Goal: Task Accomplishment & Management: Use online tool/utility

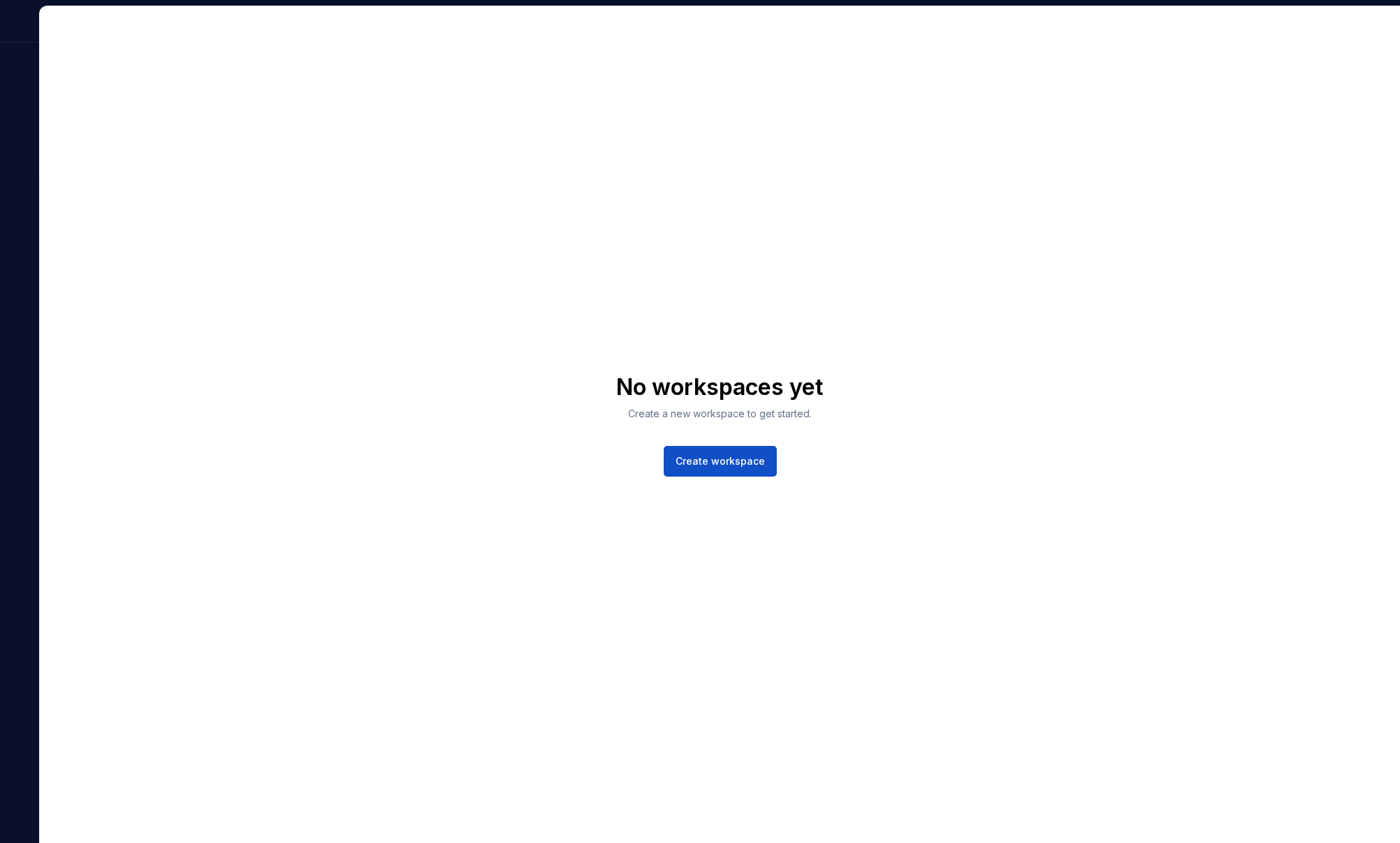
click at [613, 222] on div "No workspaces yet Create a new workspace to get started. Create workspace" at bounding box center [720, 424] width 1360 height 837
click at [944, 218] on div "No workspaces yet Create a new workspace to get started. Create workspace" at bounding box center [720, 424] width 1360 height 837
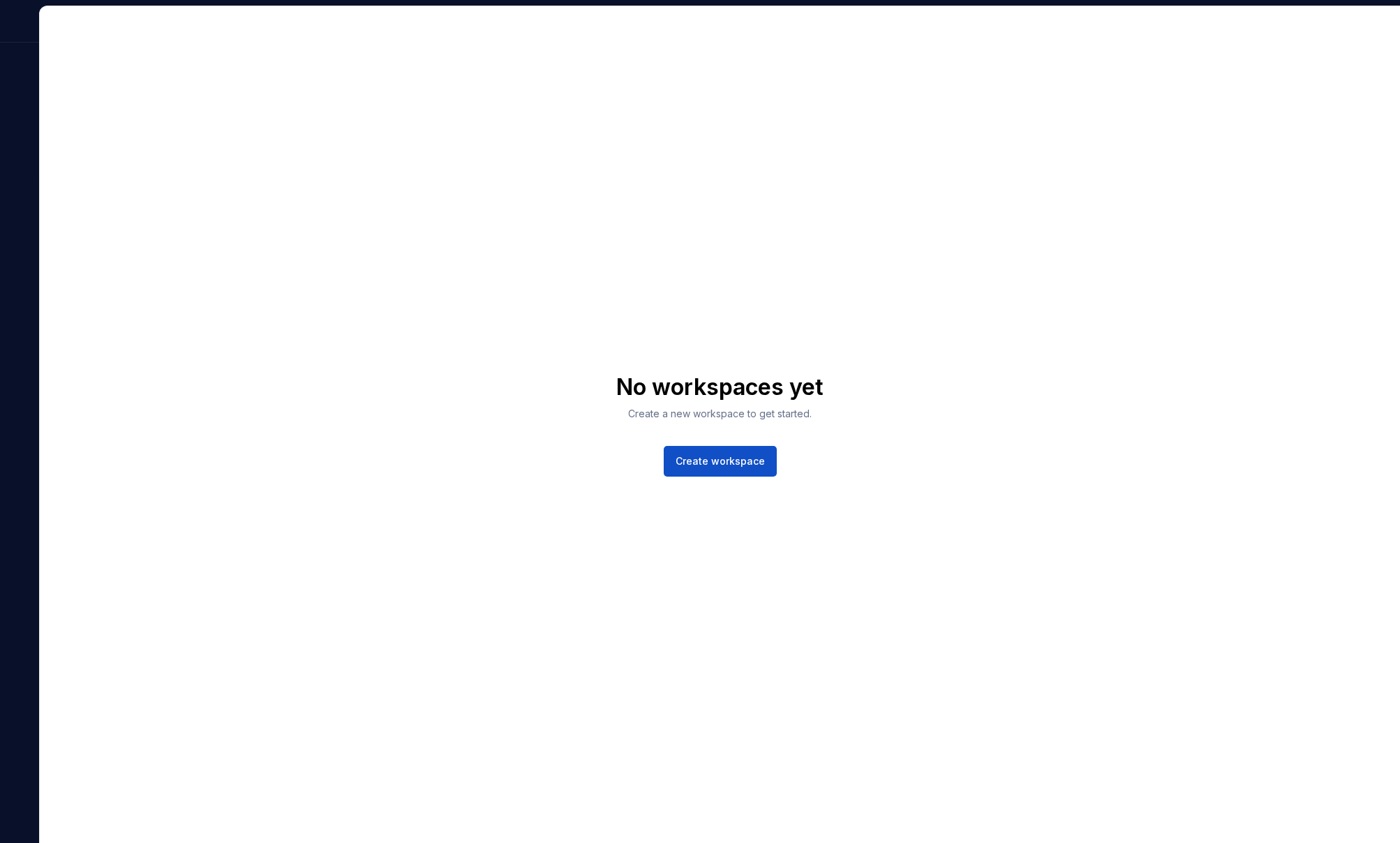
click at [14, 528] on div at bounding box center [19, 423] width 39 height 837
click at [589, 430] on div "No workspaces yet Create a new workspace to get started. Create workspace" at bounding box center [720, 424] width 1360 height 837
click at [744, 462] on span "Create workspace" at bounding box center [720, 461] width 90 height 14
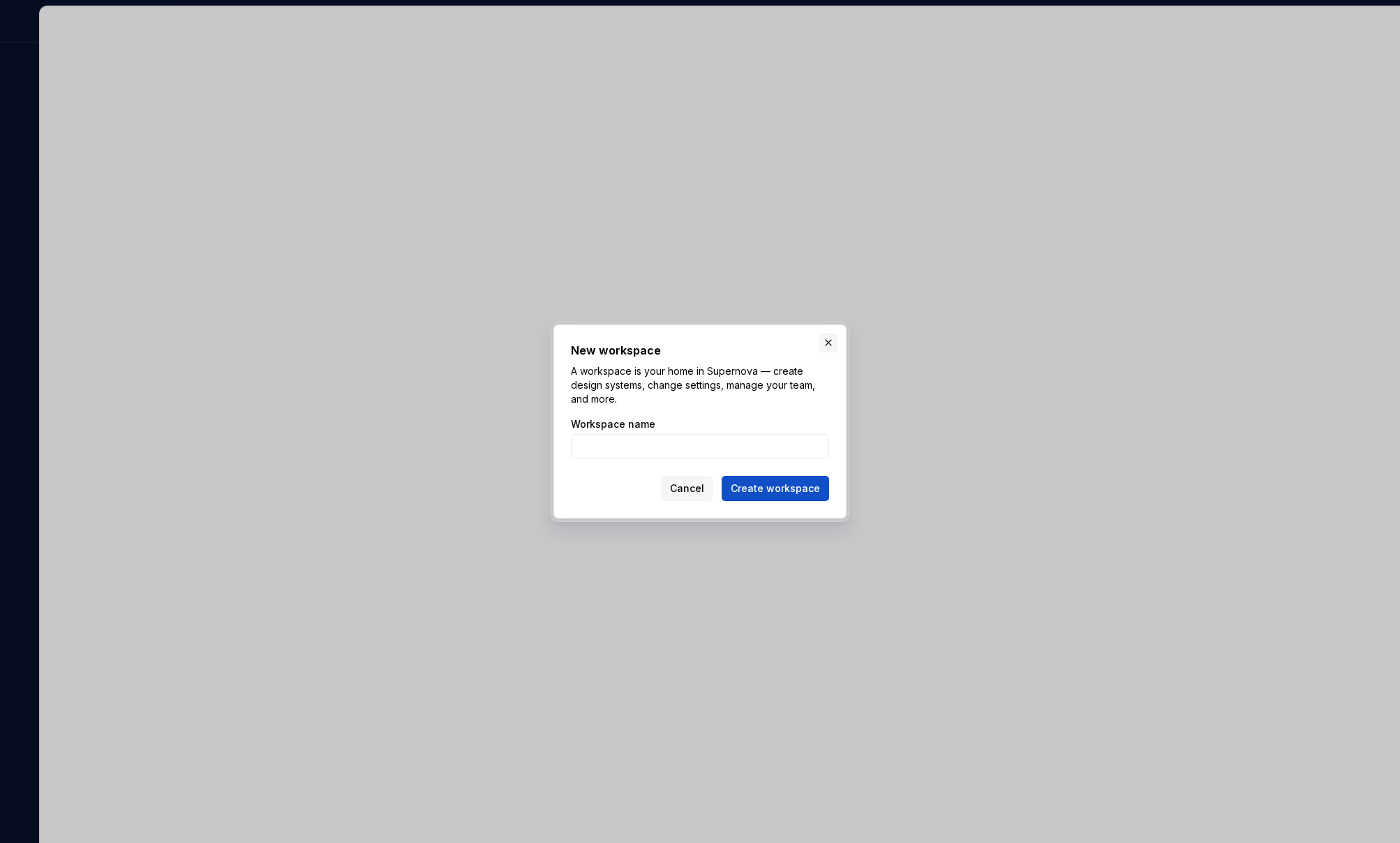
click at [824, 339] on button "button" at bounding box center [828, 342] width 19 height 19
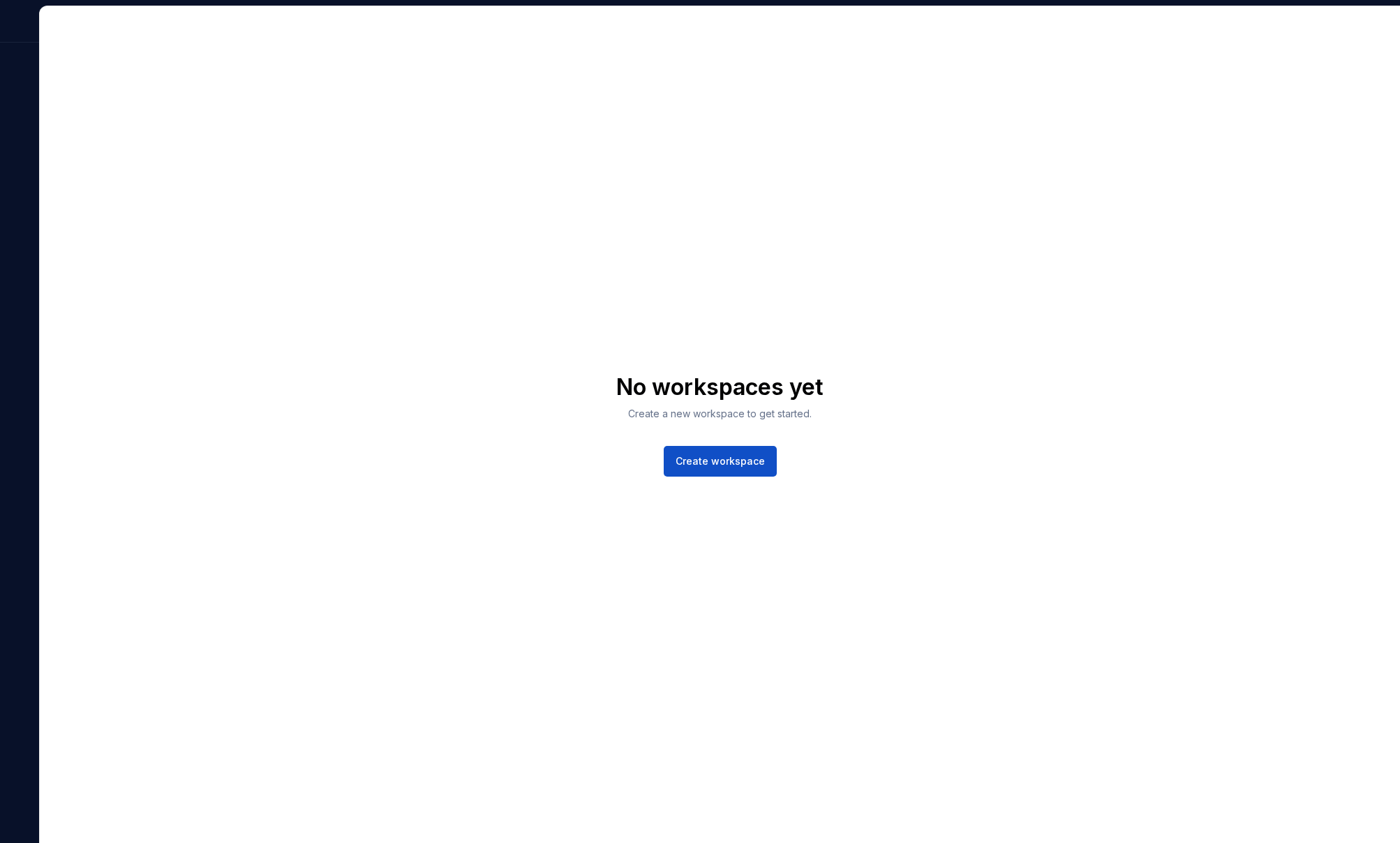
click at [616, 438] on div "No workspaces yet Create a new workspace to get started. Create workspace" at bounding box center [720, 425] width 207 height 103
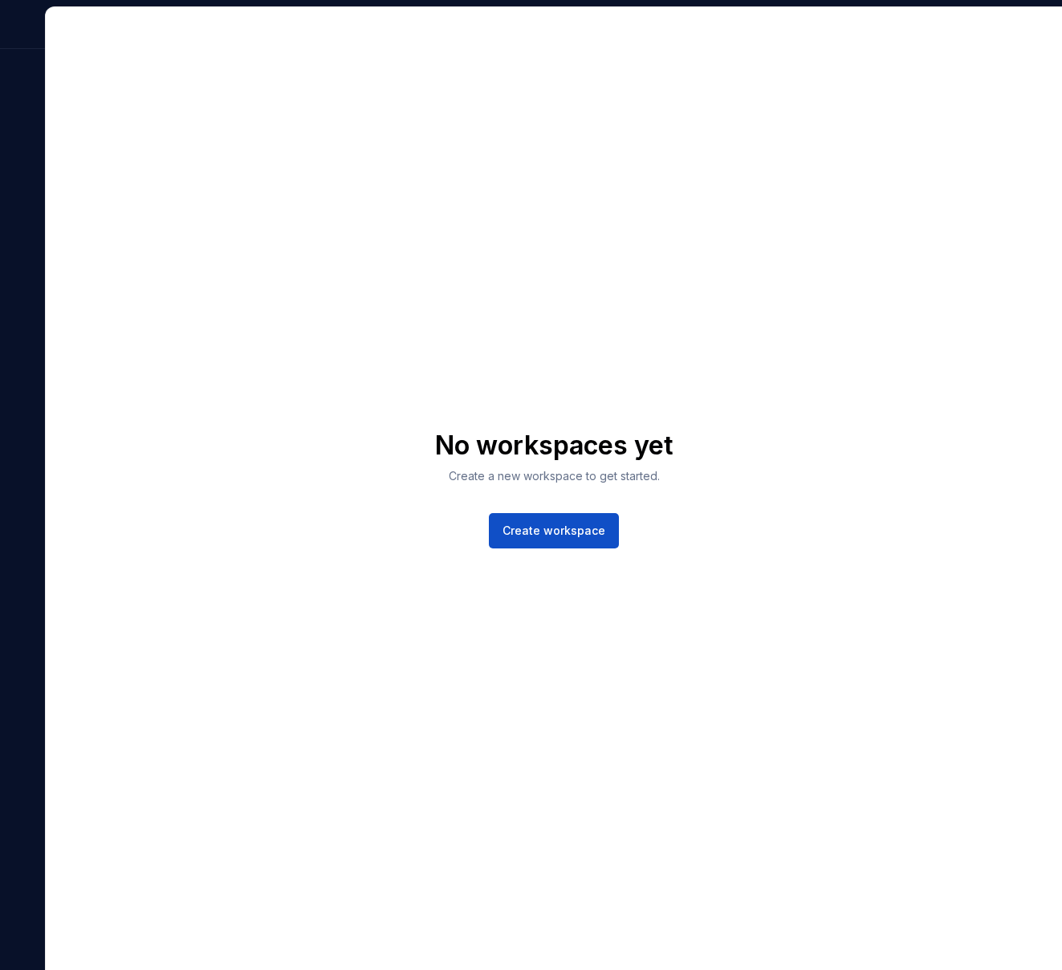
click at [593, 283] on div "No workspaces yet Create a new workspace to get started. Create workspace" at bounding box center [554, 488] width 1016 height 963
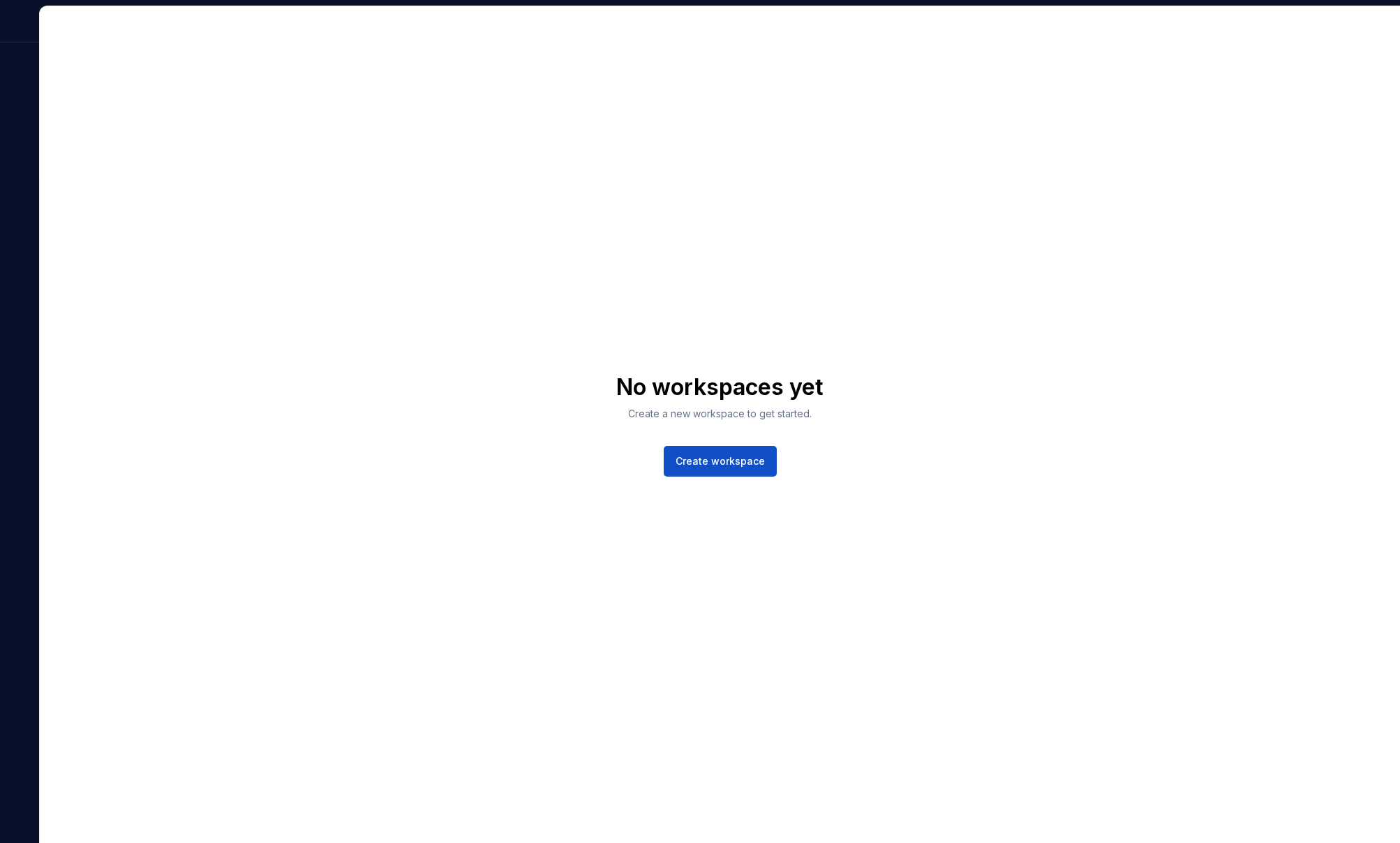
click at [371, 393] on div "No workspaces yet Create a new workspace to get started. Create workspace" at bounding box center [720, 424] width 1360 height 837
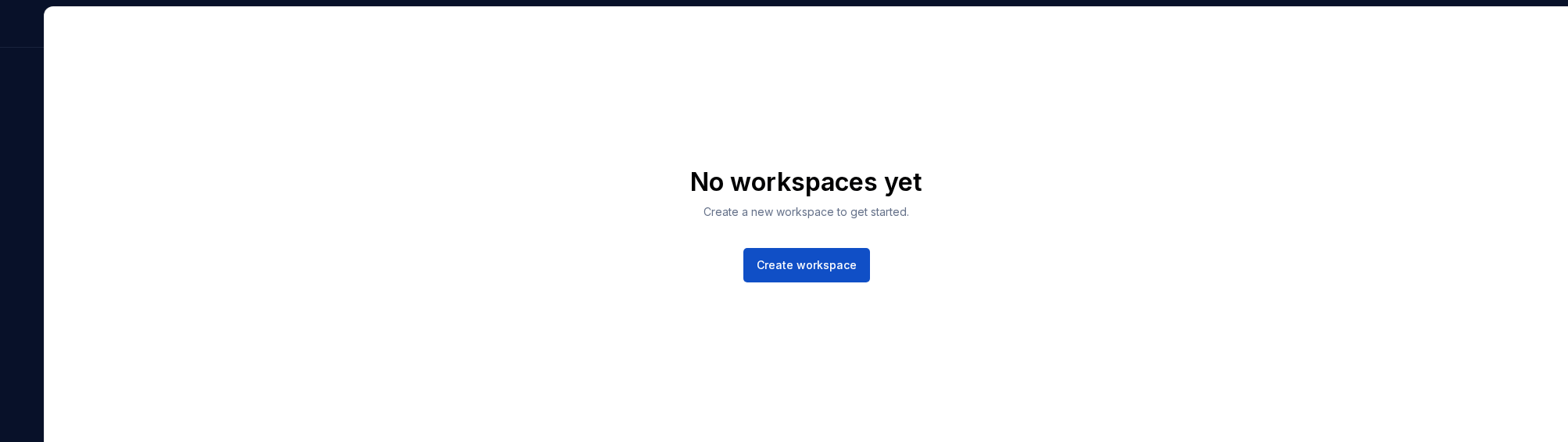
click at [568, 208] on div "No workspaces yet Create a new workspace to get started. Create workspace" at bounding box center [806, 224] width 1523 height 434
